Goal: Find contact information: Find contact information

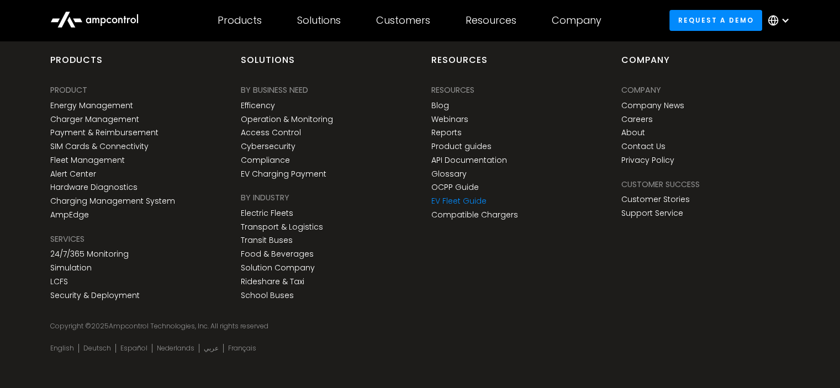
scroll to position [4133, 0]
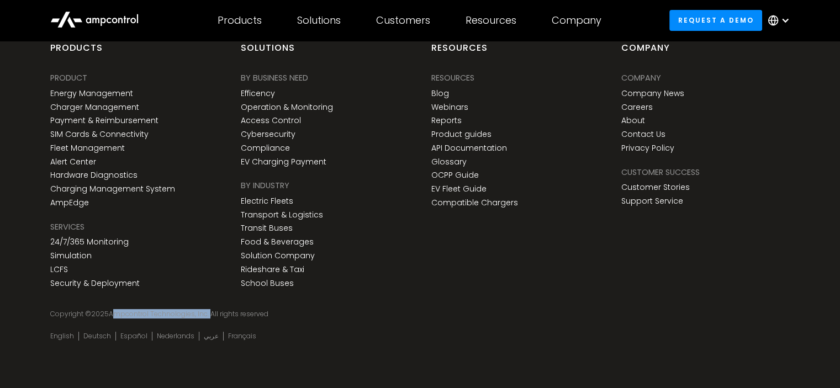
drag, startPoint x: 115, startPoint y: 313, endPoint x: 206, endPoint y: 314, distance: 91.6
click at [206, 314] on div "Copyright © 2025 Ampcontrol Technologies, Inc. All rights reserved" at bounding box center [419, 314] width 739 height 9
copy div "Ampcontrol Technologies, Inc."
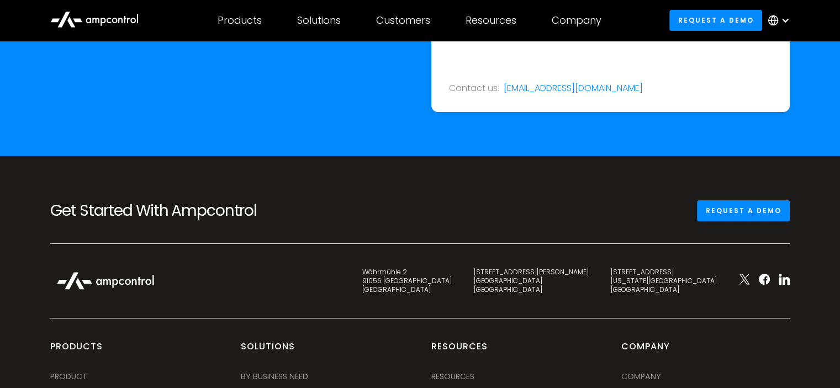
scroll to position [3802, 0]
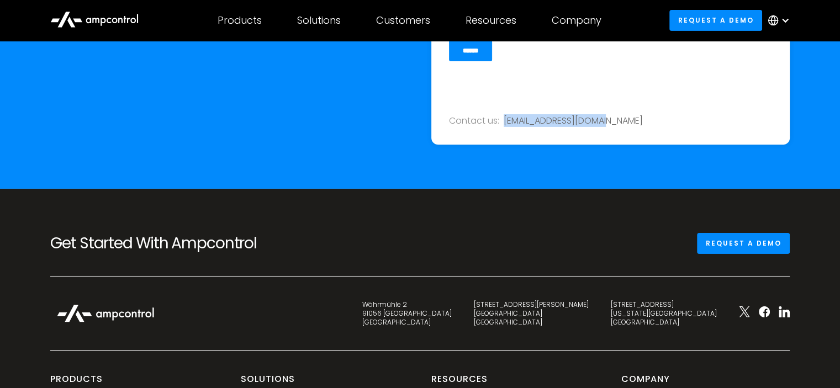
drag, startPoint x: 618, startPoint y: 121, endPoint x: 503, endPoint y: 121, distance: 114.8
click at [503, 121] on div "Contact us: [EMAIL_ADDRESS][DOMAIN_NAME]" at bounding box center [610, 121] width 323 height 12
copy link "[EMAIL_ADDRESS][DOMAIN_NAME]"
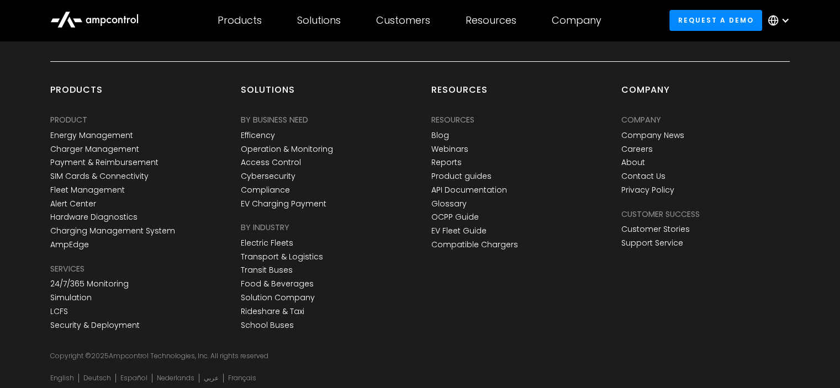
scroll to position [4133, 0]
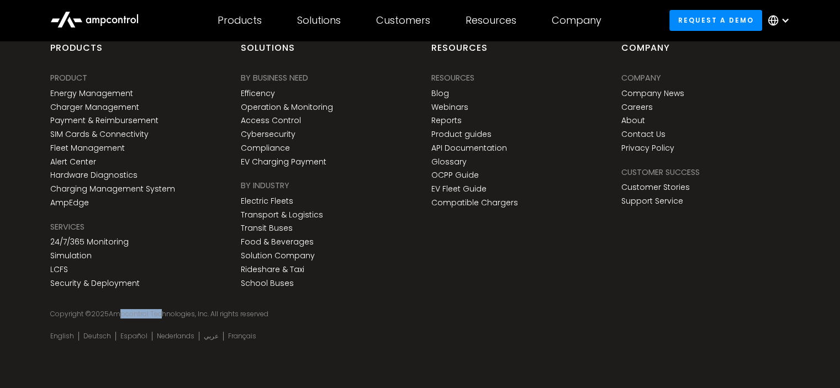
drag, startPoint x: 111, startPoint y: 312, endPoint x: 157, endPoint y: 312, distance: 45.3
click at [157, 312] on div "Copyright © 2025 Ampcontrol Technologies, Inc. All rights reserved" at bounding box center [419, 314] width 739 height 9
drag, startPoint x: 111, startPoint y: 312, endPoint x: 179, endPoint y: 312, distance: 67.9
click at [179, 312] on div "Copyright © 2025 Ampcontrol Technologies, Inc. All rights reserved" at bounding box center [419, 314] width 739 height 9
copy div "Ampcontrol Technolo"
